Goal: Information Seeking & Learning: Learn about a topic

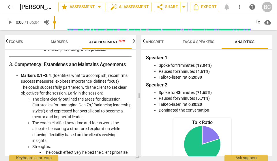
scroll to position [530, 0]
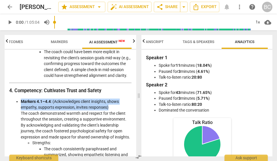
drag, startPoint x: 21, startPoint y: 103, endPoint x: 109, endPoint y: 108, distance: 88.4
copy li "Markers 4.1–4.4 : (Acknowledges client insights, shows empathy, supports expres…"
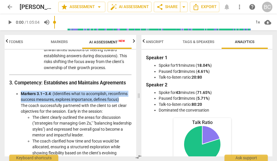
drag, startPoint x: 21, startPoint y: 92, endPoint x: 126, endPoint y: 100, distance: 105.2
click at [126, 100] on li "Markers 3.1–3.4 : (Identifies what to accomplish, reconfirms success measures, …" at bounding box center [76, 162] width 111 height 142
copy li "Markers 3.1–3.4 : (Identifies what to accomplish, reconfirms success measures, …"
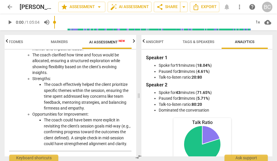
scroll to position [513, 0]
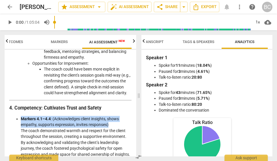
drag, startPoint x: 108, startPoint y: 126, endPoint x: 21, endPoint y: 119, distance: 88.0
copy li "Markers 4.1–4.4 : (Acknowledges client insights, shows empathy, supports expres…"
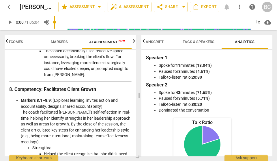
scroll to position [942, 0]
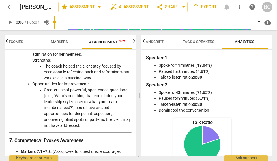
click at [9, 7] on span "arrow_back" at bounding box center [9, 6] width 7 height 7
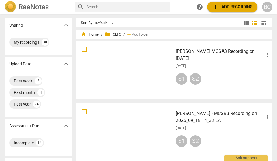
click at [95, 35] on span "home Home" at bounding box center [90, 34] width 18 height 6
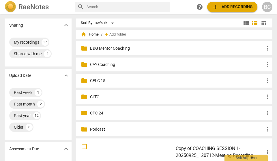
click at [102, 65] on p "CAY Coaching" at bounding box center [177, 64] width 174 height 6
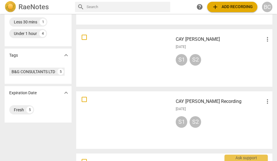
scroll to position [190, 0]
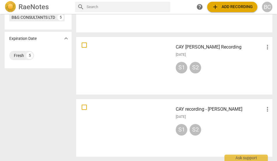
click at [199, 48] on h3 "CAY [PERSON_NAME] Recording" at bounding box center [220, 47] width 88 height 7
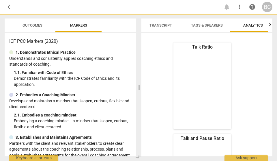
scroll to position [0, 17]
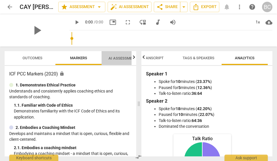
click at [118, 59] on span "AI Assessment New" at bounding box center [126, 58] width 36 height 4
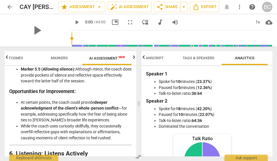
scroll to position [772, 0]
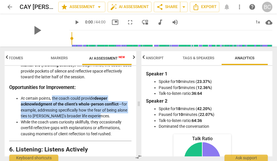
drag, startPoint x: 52, startPoint y: 98, endPoint x: 102, endPoint y: 113, distance: 51.9
click at [102, 113] on li "At certain points, the coach could provide deeper acknowledgment of the client’…" at bounding box center [76, 107] width 111 height 24
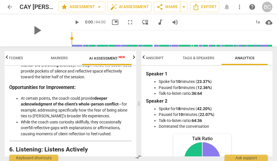
click at [102, 113] on li "At certain points, the coach could provide deeper acknowledgment of the client’…" at bounding box center [76, 107] width 111 height 24
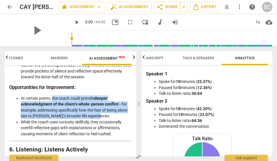
drag, startPoint x: 52, startPoint y: 97, endPoint x: 104, endPoint y: 115, distance: 54.3
click at [104, 115] on li "At certain points, the coach could provide deeper acknowledgment of the client’…" at bounding box center [76, 107] width 111 height 24
copy li "the coach could provide deeper acknowledgment of the client’s whole-person conf…"
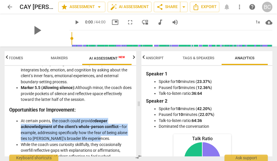
scroll to position [750, 0]
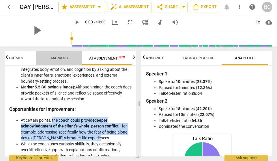
click at [60, 58] on span "Markers" at bounding box center [59, 58] width 17 height 4
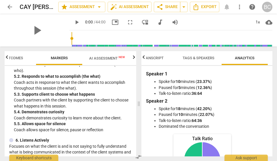
scroll to position [349, 0]
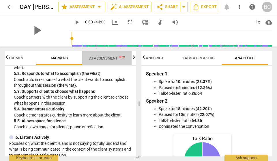
click at [102, 57] on span "AI Assessment New" at bounding box center [107, 58] width 36 height 4
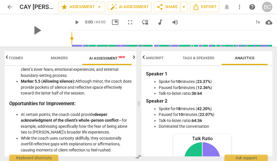
scroll to position [774, 0]
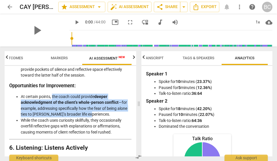
drag, startPoint x: 52, startPoint y: 96, endPoint x: 89, endPoint y: 109, distance: 39.5
click at [89, 109] on li "At certain points, the coach could provide deeper acknowledgment of the client’…" at bounding box center [76, 105] width 111 height 24
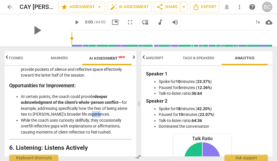
drag, startPoint x: 89, startPoint y: 109, endPoint x: 101, endPoint y: 111, distance: 12.3
click at [102, 111] on li "At certain points, the coach could provide deeper acknowledgment of the client’…" at bounding box center [76, 105] width 111 height 24
click at [101, 114] on li "At certain points, the coach could provide deeper acknowledgment of the client’…" at bounding box center [76, 105] width 111 height 24
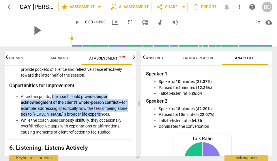
drag, startPoint x: 101, startPoint y: 112, endPoint x: 52, endPoint y: 97, distance: 51.0
click at [52, 97] on li "At certain points, the coach could provide deeper acknowledgment of the client’…" at bounding box center [76, 105] width 111 height 24
copy li "the coach could provide deeper acknowledgment of the client’s whole-person conf…"
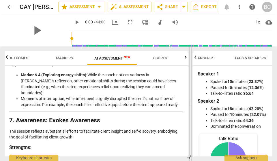
scroll to position [0, 14]
drag, startPoint x: 139, startPoint y: 102, endPoint x: 190, endPoint y: 103, distance: 51.3
click at [190, 103] on span at bounding box center [190, 103] width 3 height 114
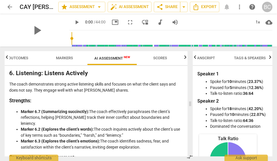
scroll to position [451, 0]
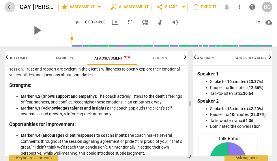
click at [10, 8] on span "arrow_back" at bounding box center [9, 6] width 7 height 7
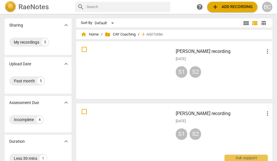
click at [14, 7] on img at bounding box center [11, 7] width 12 height 12
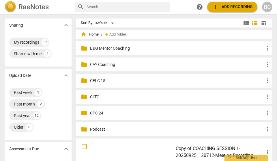
click at [97, 80] on p "CELC 15" at bounding box center [177, 81] width 174 height 6
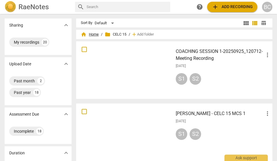
click at [95, 35] on span "home Home" at bounding box center [90, 34] width 18 height 6
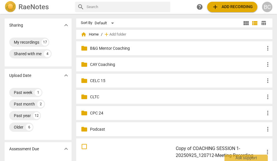
click at [96, 96] on p "CLTC" at bounding box center [177, 97] width 174 height 6
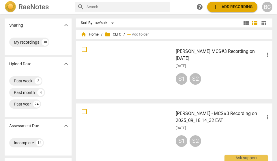
click at [193, 50] on h3 "Jane Munyua MCS#3 Recording on 2025.09.25" at bounding box center [220, 55] width 88 height 14
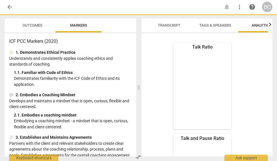
scroll to position [0, 17]
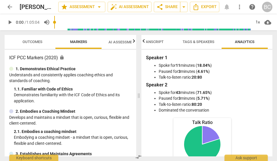
click at [127, 42] on span "AI Assessment New" at bounding box center [126, 42] width 36 height 4
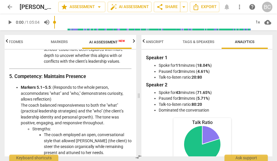
scroll to position [709, 0]
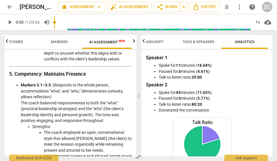
click at [22, 87] on strong "Markers 5.1–5.5" at bounding box center [36, 84] width 30 height 5
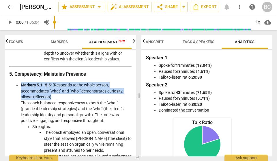
drag, startPoint x: 21, startPoint y: 95, endPoint x: 53, endPoint y: 106, distance: 34.2
click at [53, 106] on li "Markers 5.1–5.5 : (Responds to the whole person, accommodates "what" and "who,"…" at bounding box center [76, 147] width 111 height 130
copy li "Markers 5.1–5.5 : (Responds to the whole person, accommodates "what" and "who,"…"
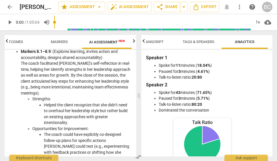
scroll to position [1197, 0]
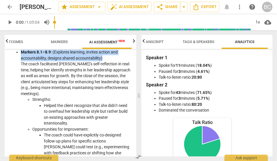
drag, startPoint x: 21, startPoint y: 66, endPoint x: 102, endPoint y: 74, distance: 81.4
click at [102, 74] on li "Markers 8.1–8.9 : (Explores learning, invites action and accountability, design…" at bounding box center [76, 105] width 111 height 112
copy li "Markers 8.1–8.9 : (Explores learning, invites action and accountability, design…"
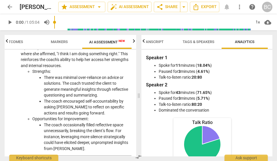
scroll to position [1040, 0]
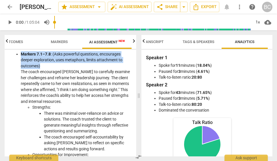
drag, startPoint x: 21, startPoint y: 71, endPoint x: 44, endPoint y: 81, distance: 25.3
click at [44, 81] on li "Markers 7.1–7.8 : (Asks powerful questions, encourages deeper exploration, uses…" at bounding box center [76, 119] width 111 height 136
copy li "Markers 7.1–7.8 : (Asks powerful questions, encourages deeper exploration, uses…"
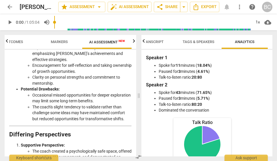
scroll to position [1499, 0]
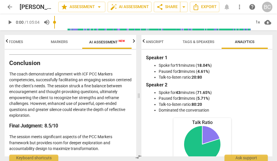
click at [38, 82] on p "The coach demonstrated alignment with ICF PCC Markers competencies, successfull…" at bounding box center [70, 94] width 122 height 47
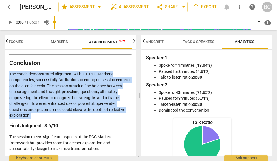
drag, startPoint x: 10, startPoint y: 75, endPoint x: 76, endPoint y: 114, distance: 77.4
click at [76, 114] on p "The coach demonstrated alignment with ICF PCC Markers competencies, successfull…" at bounding box center [70, 94] width 122 height 47
copy p "The coach demonstrated alignment with ICF PCC Markers competencies, successfull…"
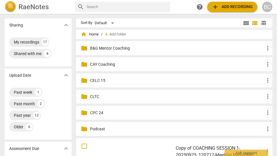
click at [108, 66] on p "CAY Coaching" at bounding box center [177, 64] width 174 height 6
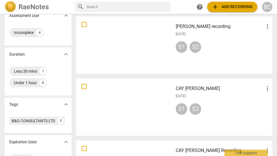
scroll to position [58, 0]
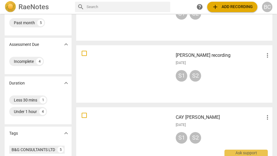
click at [202, 57] on h3 "[PERSON_NAME] recording" at bounding box center [220, 55] width 88 height 7
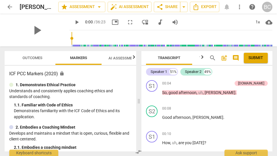
click at [121, 58] on span "AI Assessment New" at bounding box center [126, 58] width 36 height 4
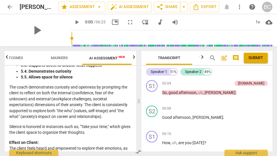
scroll to position [697, 0]
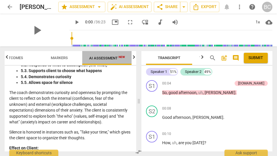
click at [114, 57] on span "AI Assessment New" at bounding box center [107, 58] width 36 height 4
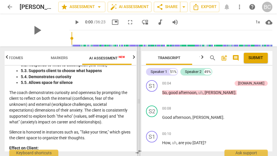
click at [138, 102] on span at bounding box center [138, 101] width 3 height 110
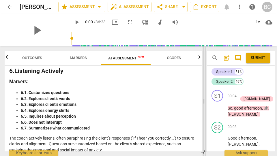
scroll to position [0, 0]
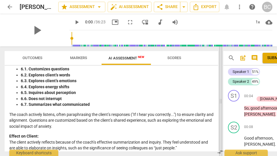
drag, startPoint x: 138, startPoint y: 102, endPoint x: 220, endPoint y: 110, distance: 82.3
click at [220, 110] on span at bounding box center [220, 101] width 3 height 110
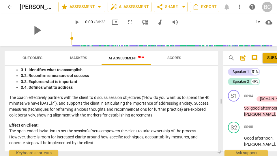
scroll to position [297, 0]
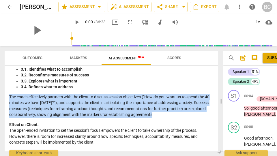
drag, startPoint x: 10, startPoint y: 92, endPoint x: 182, endPoint y: 109, distance: 173.8
click at [182, 109] on p "The coach effectively partners with the client to discuss session objectives ("…" at bounding box center [111, 106] width 204 height 24
copy p "The coach effectively partners with the client to discuss session objectives ("…"
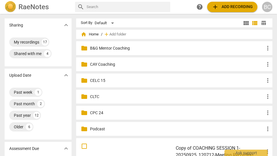
click at [108, 65] on p "CAY Coaching" at bounding box center [177, 64] width 174 height 6
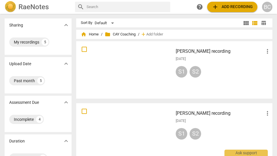
click at [203, 115] on h3 "[PERSON_NAME] recording" at bounding box center [220, 113] width 88 height 7
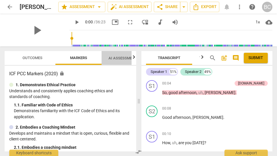
click at [121, 59] on span "AI Assessment New" at bounding box center [126, 58] width 36 height 4
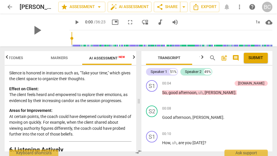
scroll to position [757, 0]
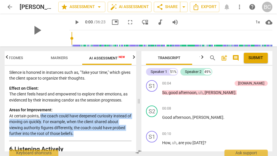
drag, startPoint x: 41, startPoint y: 103, endPoint x: 76, endPoint y: 119, distance: 38.6
copy p "the coach could have deepened curiosity instead of moving on quickly. For examp…"
click at [109, 85] on p "Effect on Client: The client feels heard and empowered to explore their emotion…" at bounding box center [70, 94] width 122 height 18
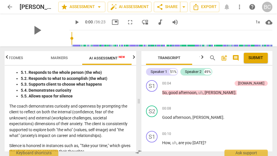
scroll to position [685, 0]
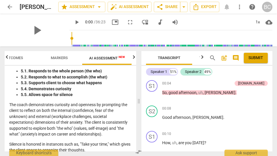
click at [3, 92] on div "Outcomes Markers AI Assessment New Scores Disclaimer: AI can make mistakes. Con…" at bounding box center [69, 101] width 138 height 110
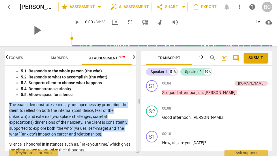
drag, startPoint x: 10, startPoint y: 93, endPoint x: 106, endPoint y: 123, distance: 100.6
copy p "The coach demonstrates curiosity and openness by prompting the client to reflec…"
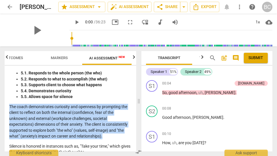
scroll to position [680, 0]
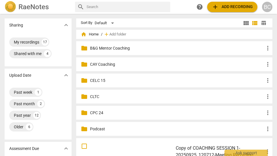
click at [104, 64] on p "CAY Coaching" at bounding box center [177, 64] width 174 height 6
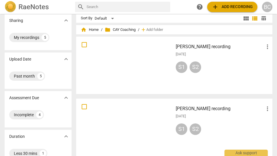
scroll to position [7, 0]
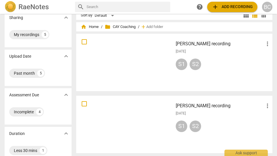
click at [197, 104] on h3 "[PERSON_NAME] recording" at bounding box center [220, 105] width 88 height 7
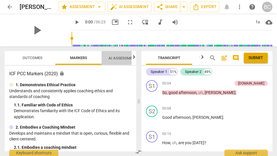
click at [118, 59] on span "AI Assessment New" at bounding box center [126, 58] width 36 height 4
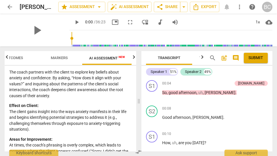
scroll to position [1092, 0]
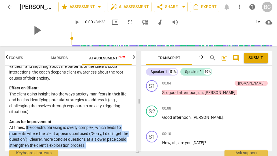
drag, startPoint x: 26, startPoint y: 114, endPoint x: 88, endPoint y: 131, distance: 63.8
copy p "the coach’s phrasing is overly complex, which leads to moments where the client…"
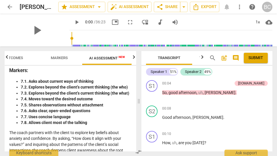
scroll to position [1014, 0]
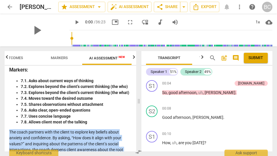
drag, startPoint x: 9, startPoint y: 120, endPoint x: 56, endPoint y: 142, distance: 51.2
click at [56, 142] on p "The coach partners with the client to explore key beliefs about anxiety and con…" at bounding box center [70, 144] width 122 height 30
copy p "The coach partners with the client to explore key beliefs about anxiety and con…"
click at [90, 113] on li "7.7. Uses concise language" at bounding box center [76, 116] width 111 height 6
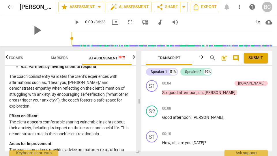
scroll to position [579, 0]
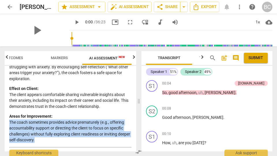
drag, startPoint x: 10, startPoint y: 111, endPoint x: 55, endPoint y: 127, distance: 47.3
click at [55, 127] on p "Areas for Improvement: The coach sometimes provides advice prematurely (e.g., o…" at bounding box center [70, 128] width 122 height 30
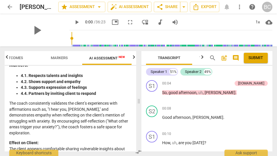
scroll to position [517, 0]
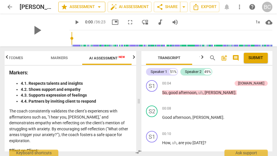
copy p "The coach sometimes provides advice prematurely (e.g., offering accountability …"
click at [69, 108] on p "The coach consistently validates the client’s experiences with affirmations suc…" at bounding box center [70, 125] width 122 height 35
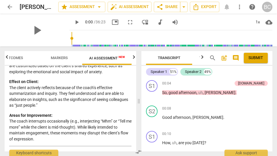
scroll to position [919, 0]
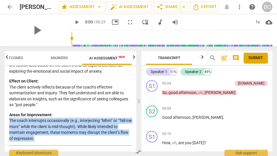
drag, startPoint x: 9, startPoint y: 110, endPoint x: 40, endPoint y: 125, distance: 33.9
click at [40, 125] on p "Areas for Improvement: The coach interrupts occasionally (e.g., interjecting “M…" at bounding box center [70, 127] width 122 height 30
copy p "The coach interrupts occasionally (e.g., interjecting “Mhm” or “Tell me more” w…"
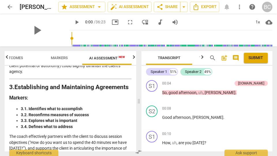
scroll to position [0, 0]
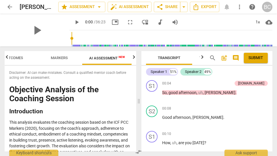
click at [56, 57] on span "Markers" at bounding box center [59, 58] width 17 height 4
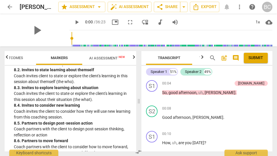
scroll to position [833, 0]
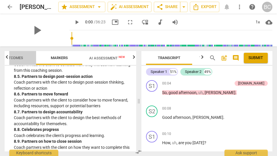
click at [21, 59] on span "Outcomes" at bounding box center [13, 58] width 20 height 4
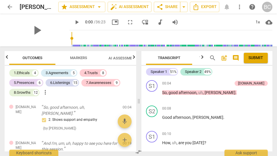
scroll to position [0, 0]
click at [59, 75] on div "3.Agreements" at bounding box center [57, 73] width 23 height 6
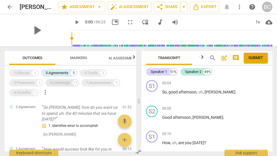
click at [51, 84] on div "6.Listenings" at bounding box center [60, 83] width 20 height 6
click at [32, 93] on div "8.Growths 12" at bounding box center [24, 92] width 30 height 7
click at [79, 58] on span "Markers" at bounding box center [78, 58] width 17 height 4
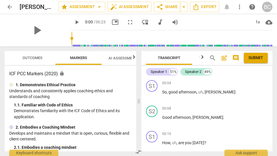
click at [37, 58] on span "Outcomes" at bounding box center [32, 58] width 20 height 4
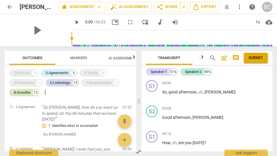
click at [26, 92] on div "8.Growths" at bounding box center [22, 93] width 17 height 6
click at [83, 96] on div "1.Ethicals 4 3.Agreements 5 4.Trusts 8 5.Presences 6 6.Listenings 15 7.Awarenes…" at bounding box center [72, 82] width 127 height 29
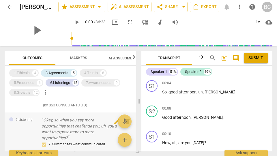
scroll to position [946, 0]
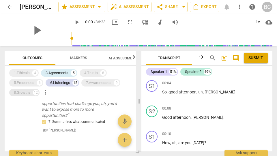
click at [27, 92] on div "8.Growths" at bounding box center [22, 93] width 17 height 6
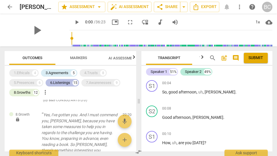
click at [60, 84] on div "6.Listenings" at bounding box center [60, 83] width 20 height 6
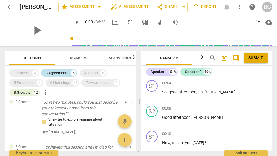
click at [59, 74] on div "3.Agreements" at bounding box center [57, 73] width 23 height 6
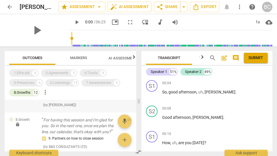
scroll to position [694, 0]
click at [10, 8] on span "arrow_back" at bounding box center [9, 6] width 7 height 7
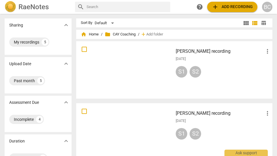
click at [186, 51] on h3 "[PERSON_NAME] recording" at bounding box center [220, 51] width 88 height 7
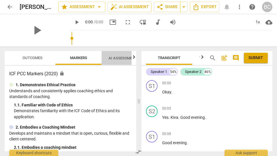
click at [120, 59] on span "AI Assessment New" at bounding box center [126, 58] width 36 height 4
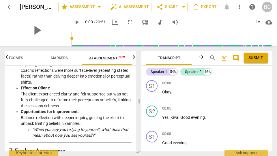
scroll to position [1066, 0]
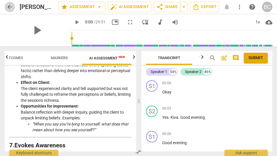
click at [10, 8] on span "arrow_back" at bounding box center [9, 6] width 7 height 7
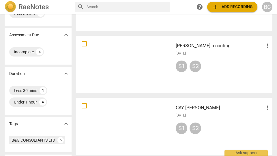
scroll to position [71, 0]
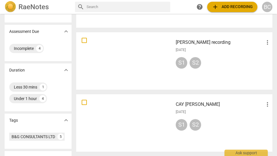
click at [198, 105] on h3 "CAY [PERSON_NAME]" at bounding box center [220, 104] width 88 height 7
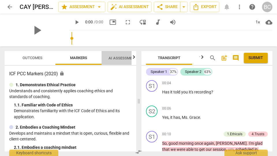
click at [121, 57] on span "AI Assessment New" at bounding box center [126, 58] width 36 height 4
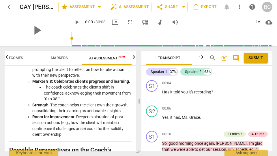
scroll to position [1170, 0]
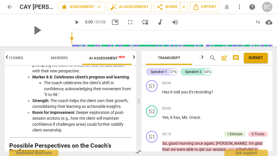
click at [10, 6] on span "arrow_back" at bounding box center [9, 6] width 7 height 7
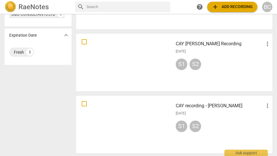
scroll to position [195, 0]
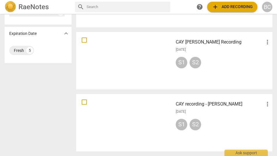
click at [193, 105] on h3 "CAY recording - [PERSON_NAME]" at bounding box center [220, 104] width 88 height 7
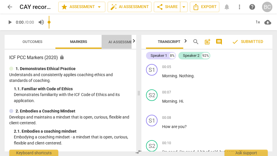
click at [119, 42] on span "AI Assessment New" at bounding box center [126, 42] width 36 height 4
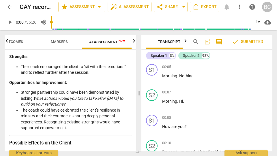
scroll to position [1278, 0]
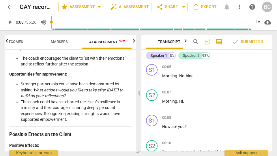
click at [9, 6] on span "arrow_back" at bounding box center [9, 6] width 7 height 7
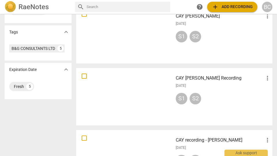
scroll to position [195, 0]
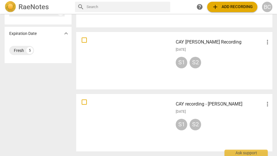
click at [183, 106] on h3 "CAY recording - [PERSON_NAME]" at bounding box center [220, 104] width 88 height 7
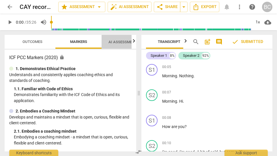
click at [117, 43] on span "AI Assessment New" at bounding box center [126, 42] width 36 height 4
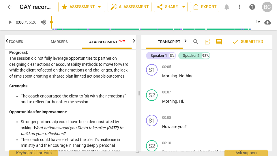
scroll to position [1043, 0]
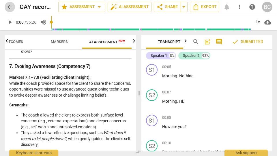
click at [8, 7] on span "arrow_back" at bounding box center [9, 6] width 7 height 7
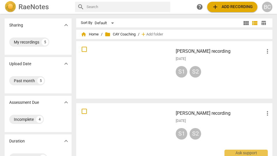
click at [190, 54] on h3 "[PERSON_NAME] recording" at bounding box center [220, 51] width 88 height 7
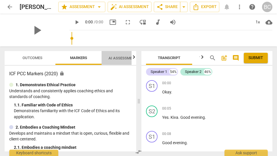
click at [121, 57] on span "AI Assessment New" at bounding box center [126, 58] width 36 height 4
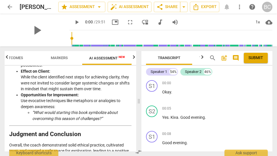
scroll to position [1257, 0]
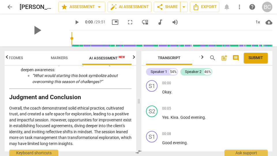
click at [10, 7] on span "arrow_back" at bounding box center [9, 6] width 7 height 7
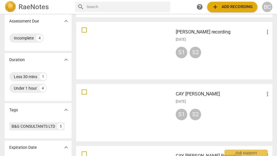
scroll to position [82, 0]
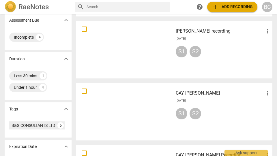
click at [140, 105] on div at bounding box center [124, 111] width 93 height 53
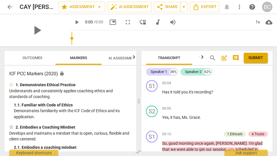
scroll to position [207, 0]
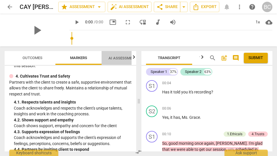
click at [118, 60] on span "AI Assessment New" at bounding box center [126, 58] width 36 height 4
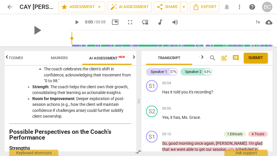
scroll to position [1184, 0]
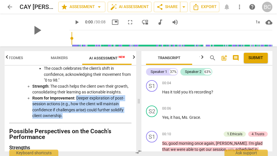
drag, startPoint x: 76, startPoint y: 109, endPoint x: 93, endPoint y: 125, distance: 23.7
click at [93, 119] on li "Room for Improvement : Deeper exploration of post-session actions (e.g., how th…" at bounding box center [81, 107] width 99 height 24
copy li "Deeper exploration of post-session actions (e.g., how the client will maintain …"
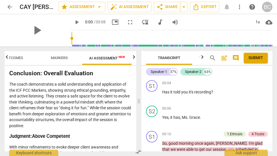
scroll to position [1377, 0]
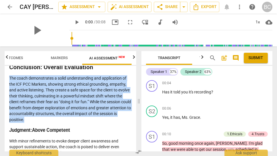
drag, startPoint x: 10, startPoint y: 88, endPoint x: 52, endPoint y: 126, distance: 56.4
click at [52, 123] on p "The coach demonstrates a solid understanding and application of the ICF PCC Mar…" at bounding box center [70, 98] width 122 height 47
copy p "The coach demonstrates a solid understanding and application of the ICF PCC Mar…"
